Goal: Task Accomplishment & Management: Manage account settings

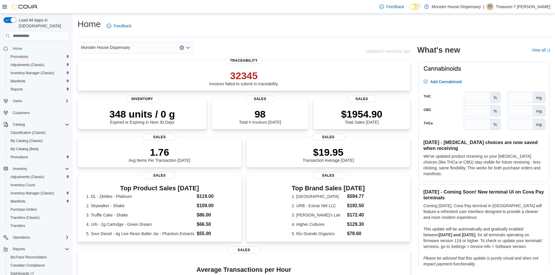
click at [361, 36] on div "Home Feedback" at bounding box center [313, 27] width 473 height 19
click at [35, 190] on span "Inventory Manager (Classic)" at bounding box center [32, 193] width 44 height 7
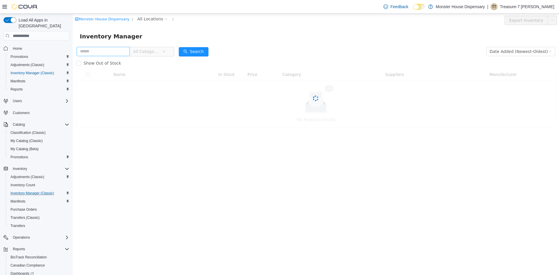
click at [94, 52] on input "text" at bounding box center [103, 51] width 53 height 9
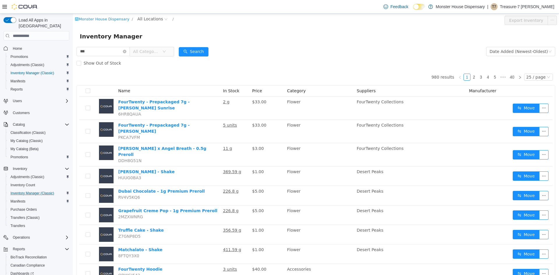
type input "******"
click at [192, 52] on button "Search" at bounding box center [194, 51] width 30 height 9
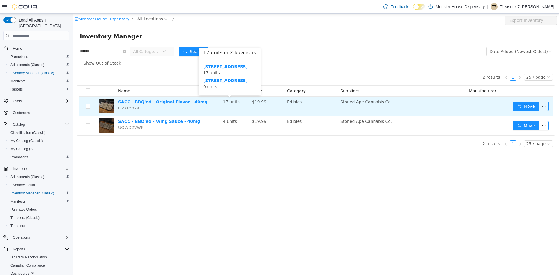
click at [235, 103] on u "17 units" at bounding box center [231, 102] width 17 height 5
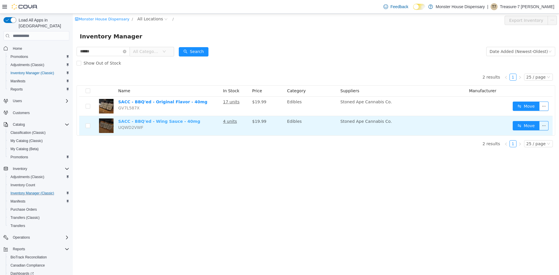
drag, startPoint x: 180, startPoint y: 125, endPoint x: 180, endPoint y: 121, distance: 4.1
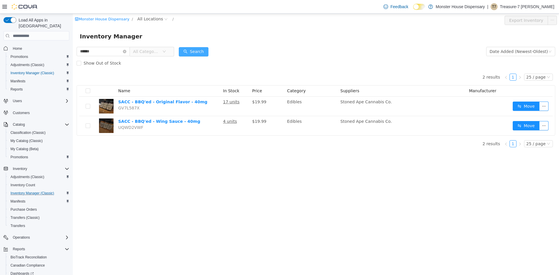
click at [202, 50] on button "Search" at bounding box center [194, 51] width 30 height 9
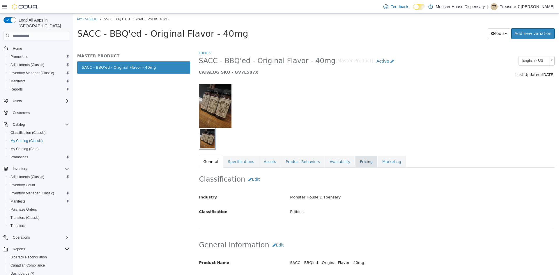
click at [355, 160] on link "Pricing" at bounding box center [366, 162] width 22 height 12
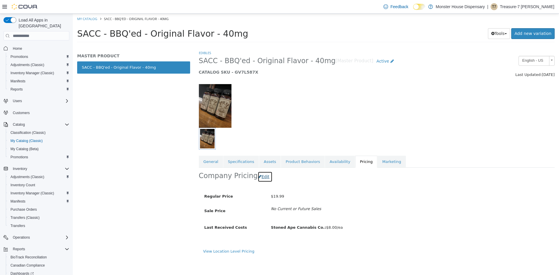
click at [258, 177] on icon "button" at bounding box center [259, 177] width 3 height 4
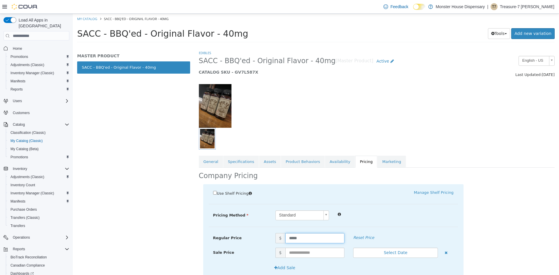
drag, startPoint x: 294, startPoint y: 239, endPoint x: 246, endPoint y: 238, distance: 48.7
click at [242, 239] on div "Regular Price $ ***** Reset Price" at bounding box center [333, 238] width 249 height 10
type input "**"
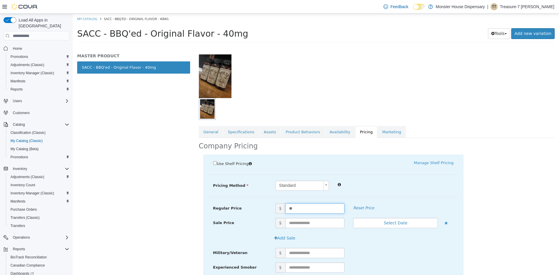
scroll to position [107, 0]
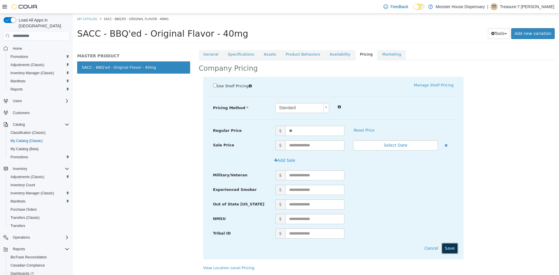
click at [447, 246] on button "Save" at bounding box center [450, 248] width 16 height 11
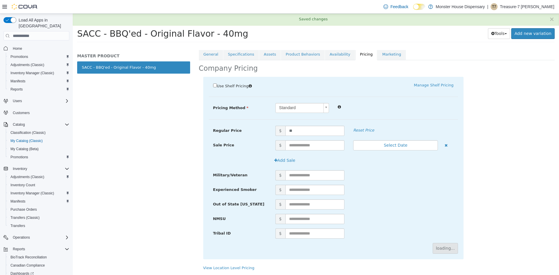
scroll to position [0, 0]
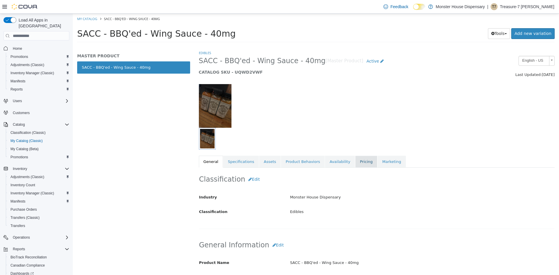
click at [355, 159] on link "Pricing" at bounding box center [366, 162] width 22 height 12
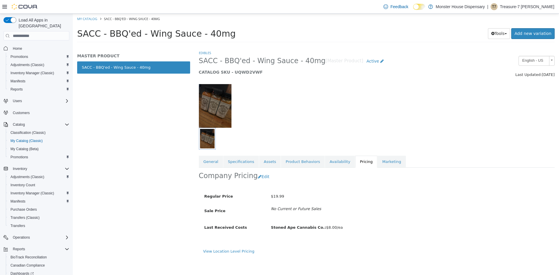
click at [261, 183] on div "Company Pricing Edit" at bounding box center [377, 177] width 356 height 18
drag, startPoint x: 261, startPoint y: 180, endPoint x: 266, endPoint y: 183, distance: 5.6
click at [260, 180] on button "Edit" at bounding box center [265, 177] width 15 height 11
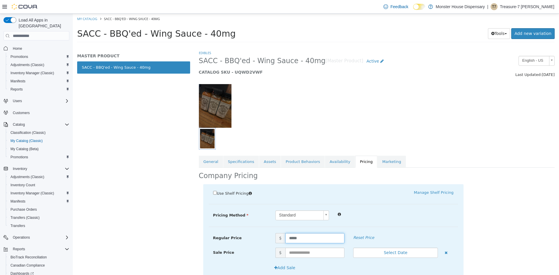
click at [271, 239] on span "$ *****" at bounding box center [310, 238] width 78 height 10
type input "**"
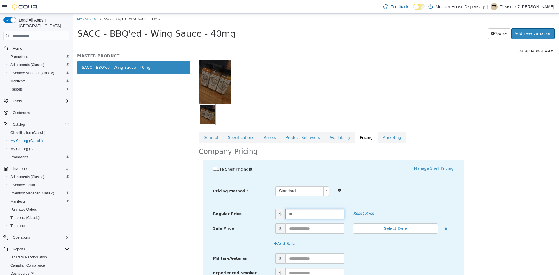
scroll to position [107, 0]
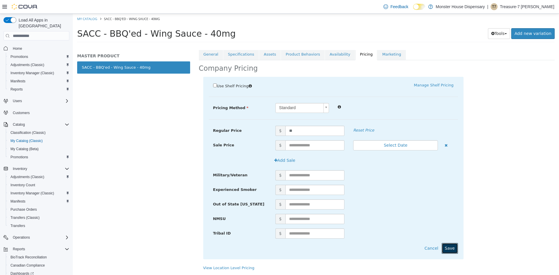
drag, startPoint x: 446, startPoint y: 245, endPoint x: 449, endPoint y: 243, distance: 3.6
click at [446, 245] on button "Save" at bounding box center [450, 248] width 16 height 11
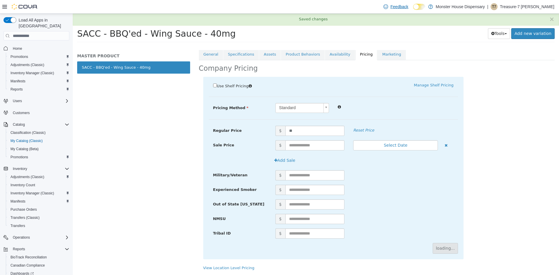
scroll to position [0, 0]
